Goal: Information Seeking & Learning: Learn about a topic

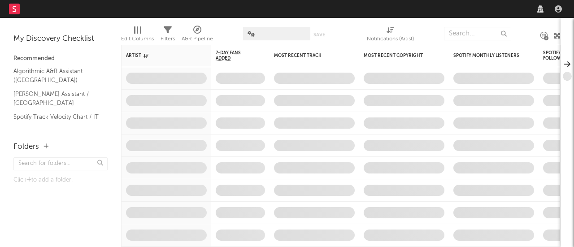
click at [481, 39] on div "Dashboard Discovery Assistant Charts Leads Notifications Settings All Growth Re…" at bounding box center [287, 123] width 574 height 247
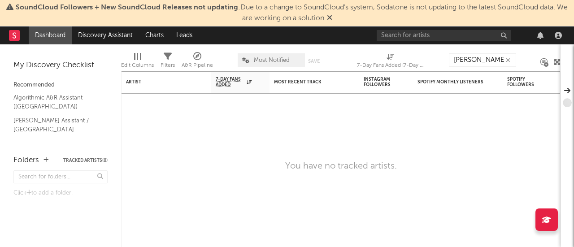
type input "[PERSON_NAME]"
click at [467, 56] on input "[PERSON_NAME]" at bounding box center [482, 59] width 67 height 13
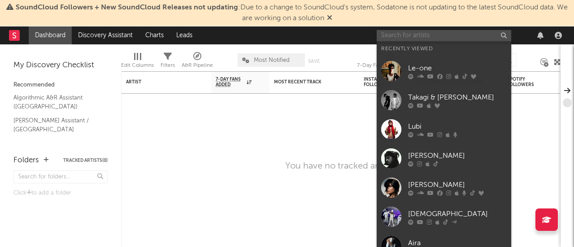
click at [429, 35] on input "text" at bounding box center [443, 35] width 134 height 11
paste input "[PERSON_NAME]"
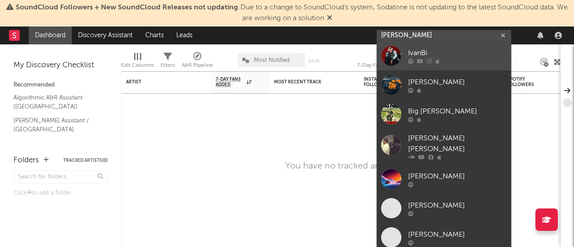
type input "[PERSON_NAME]"
click at [391, 62] on div at bounding box center [391, 56] width 20 height 20
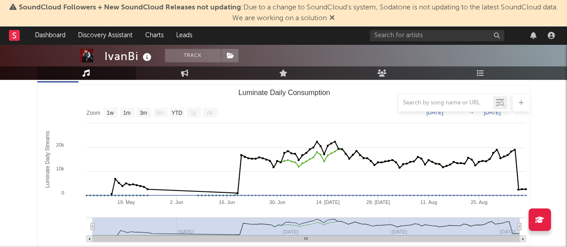
scroll to position [119, 0]
click at [143, 111] on div at bounding box center [283, 103] width 493 height 18
click at [143, 112] on text "3m" at bounding box center [143, 113] width 8 height 6
select select "3m"
type input "[DATE]"
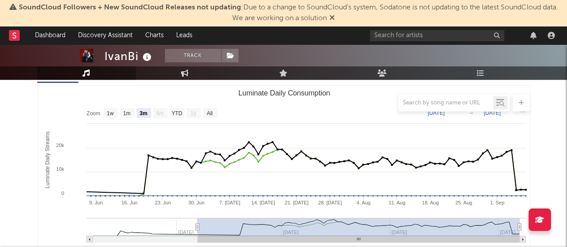
click at [205, 111] on div at bounding box center [283, 103] width 493 height 18
click at [217, 115] on rect "Luminate Daily Consumption" at bounding box center [284, 175] width 493 height 179
click at [214, 114] on rect "Luminate Daily Consumption" at bounding box center [210, 113] width 14 height 10
select select "All"
type input "[DATE]"
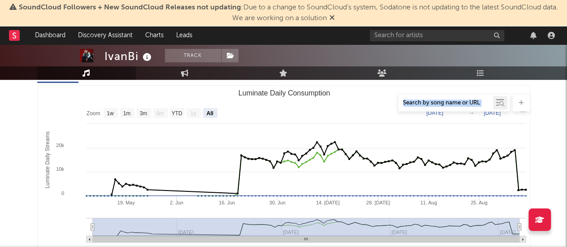
click at [176, 114] on text "YTD" at bounding box center [176, 113] width 11 height 6
click at [129, 117] on rect "Luminate Daily Consumption" at bounding box center [127, 113] width 14 height 10
select select "1m"
type input "[DATE]"
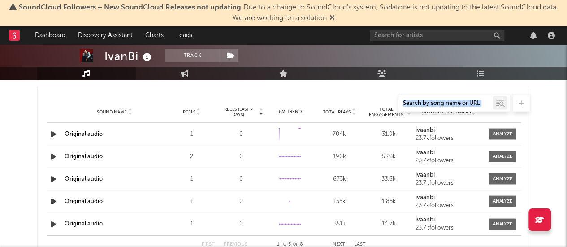
scroll to position [811, 0]
